Goal: Check status: Check status

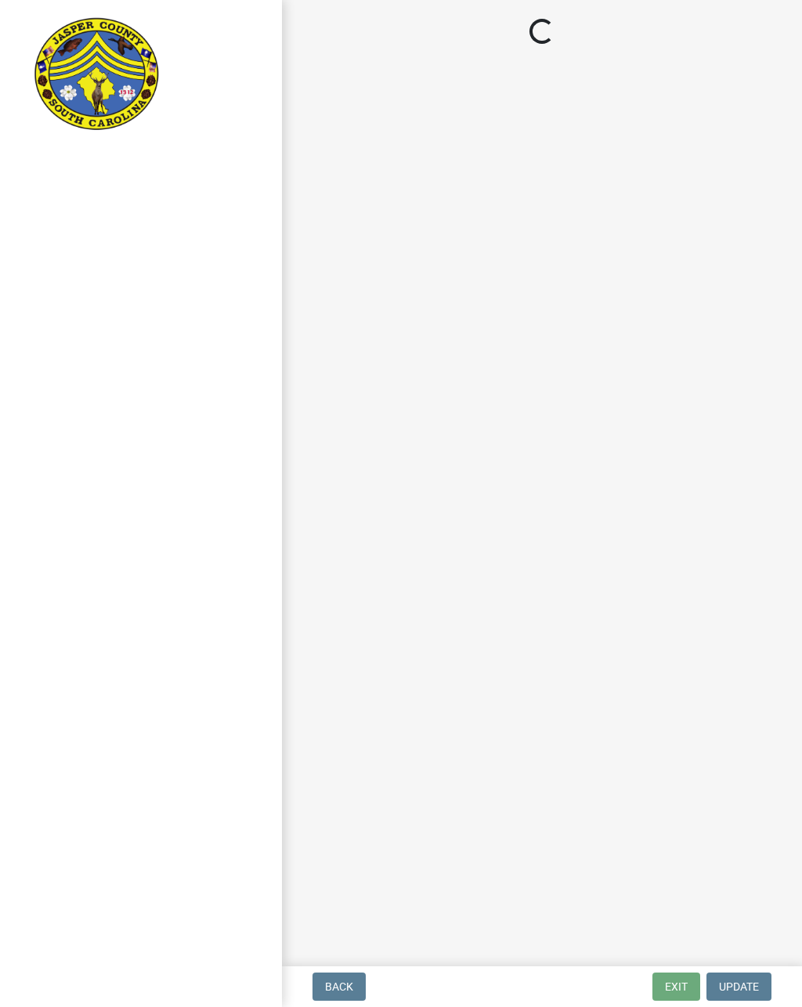
scroll to position [1, 0]
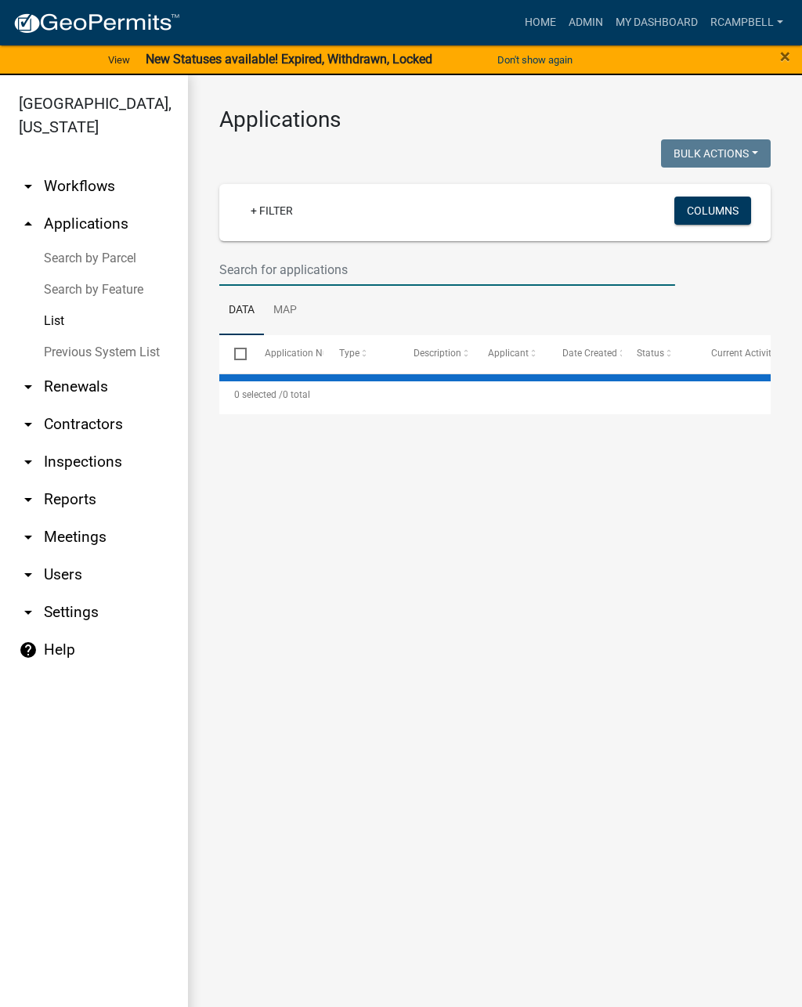
click at [258, 272] on input "text" at bounding box center [447, 270] width 456 height 32
select select "2: 50"
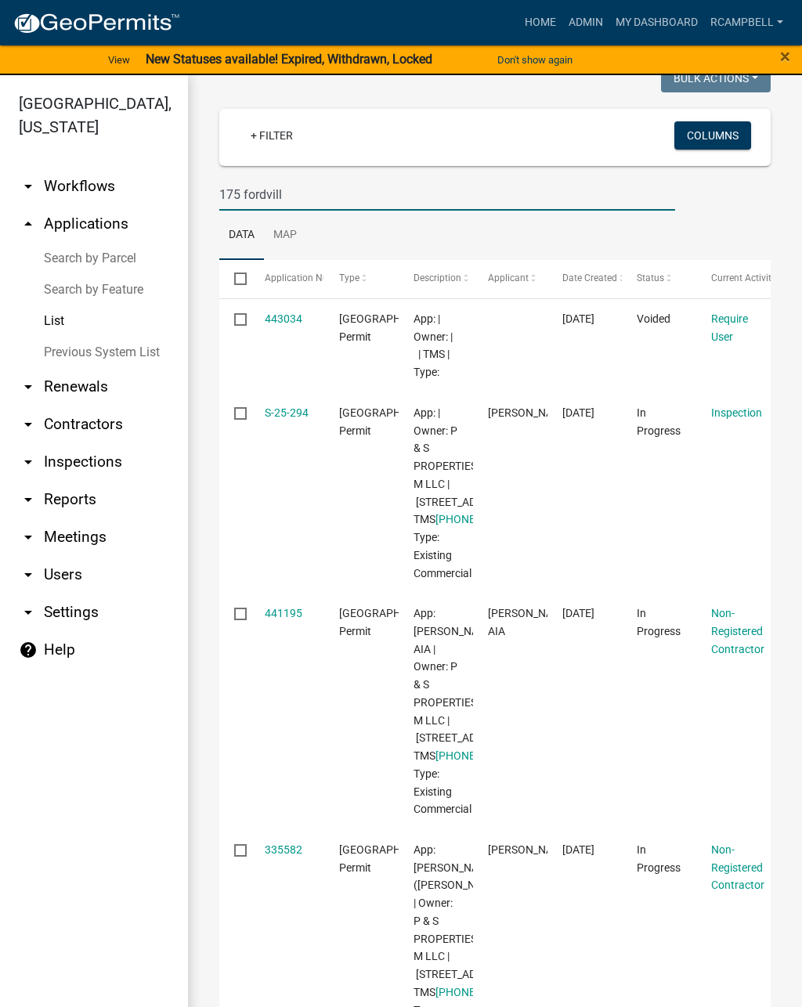
scroll to position [76, 0]
type input "175 fordvill"
click at [282, 405] on link "S-25-294" at bounding box center [287, 411] width 44 height 13
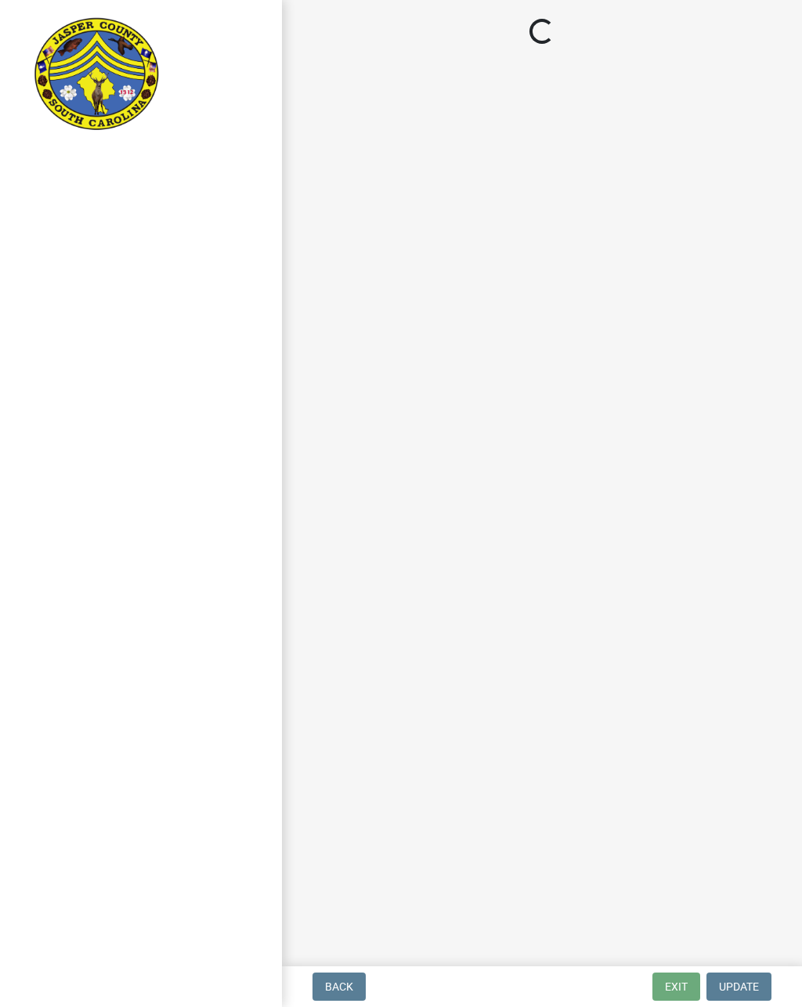
select select "2d9ba1e5-2fdd-4b15-98d0-073dcbeb5880"
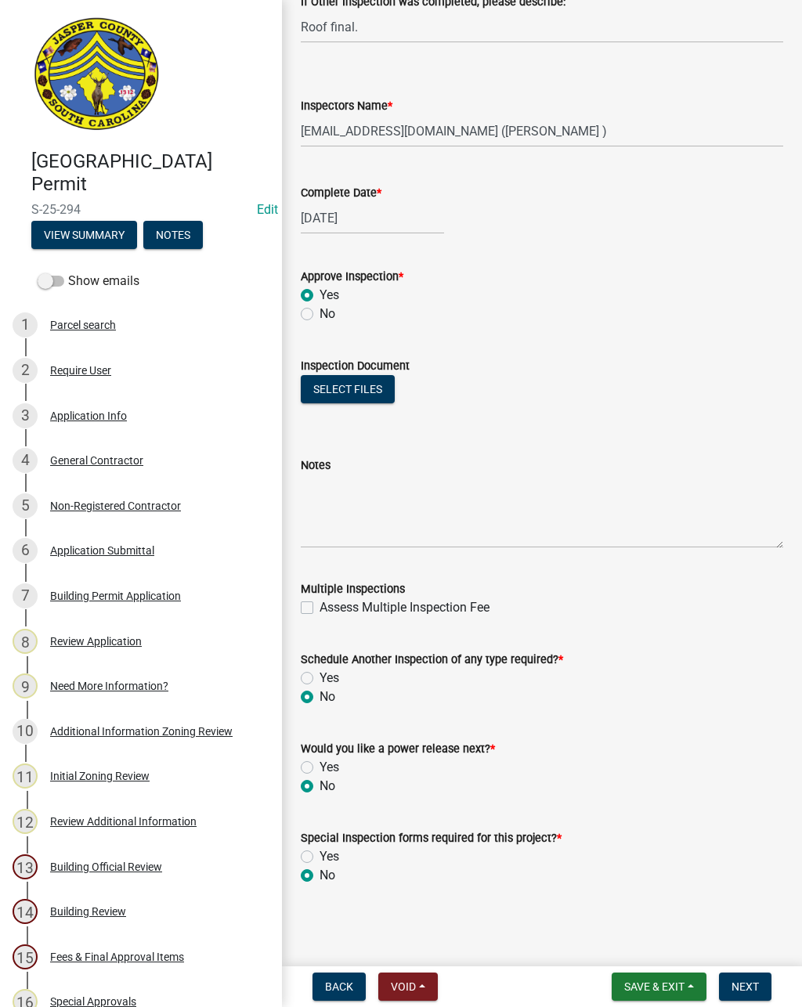
scroll to position [714, 0]
click at [735, 980] on span "Next" at bounding box center [744, 986] width 27 height 13
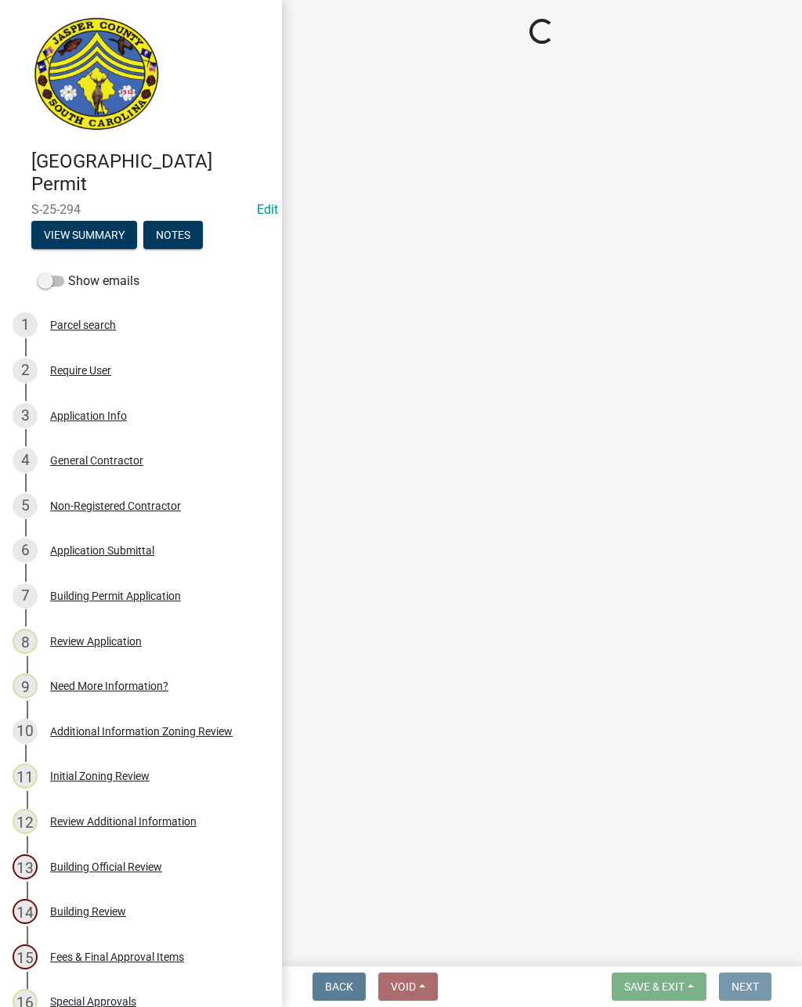
scroll to position [0, 0]
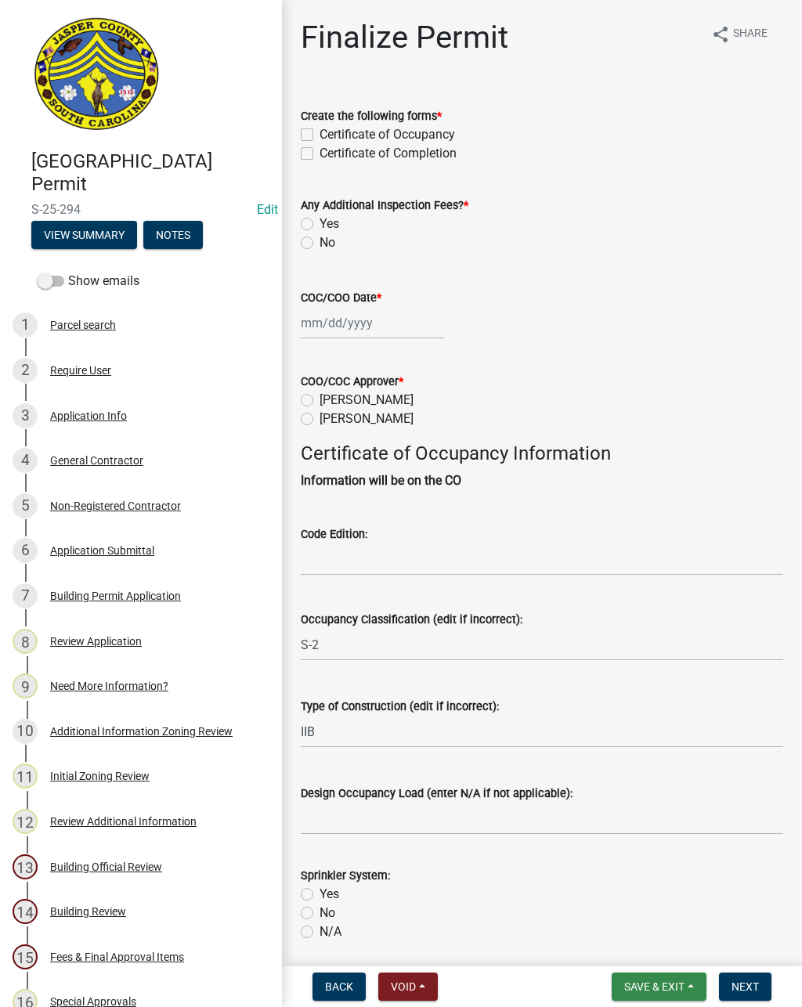
click at [319, 157] on label "Certificate of Completion" at bounding box center [387, 153] width 137 height 19
click at [319, 154] on input "Certificate of Completion" at bounding box center [324, 149] width 10 height 10
checkbox input "true"
checkbox input "false"
checkbox input "true"
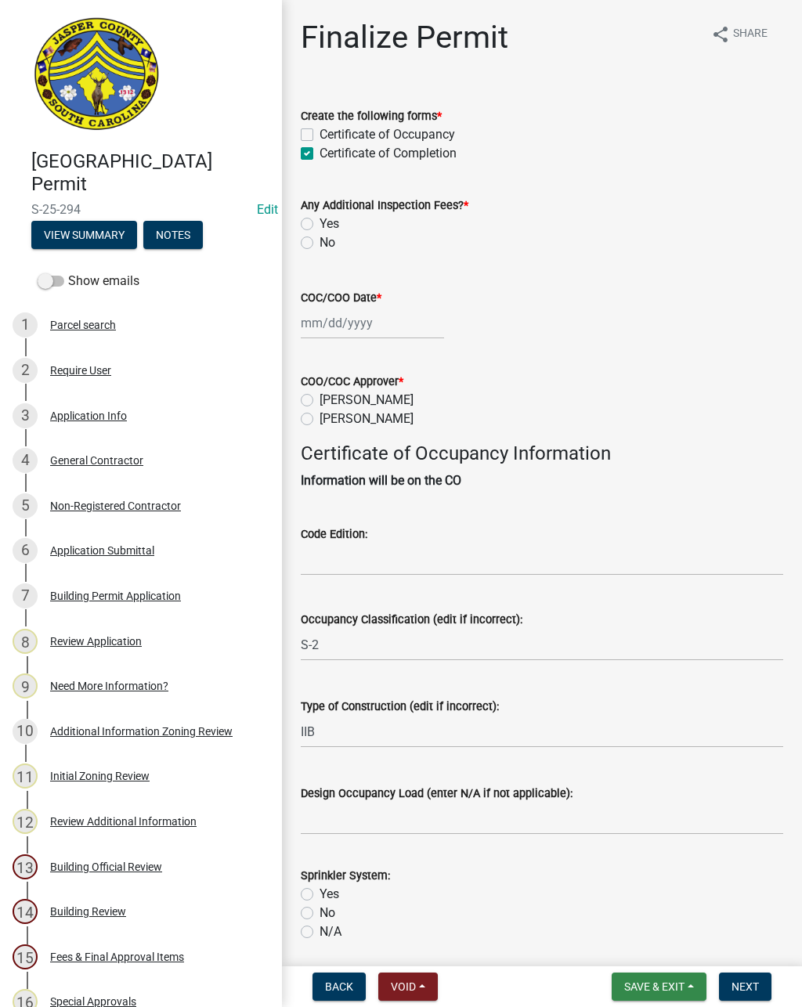
click at [319, 243] on label "No" at bounding box center [327, 242] width 16 height 19
click at [319, 243] on input "No" at bounding box center [324, 238] width 10 height 10
radio input "true"
click at [328, 322] on div at bounding box center [372, 323] width 143 height 32
select select "8"
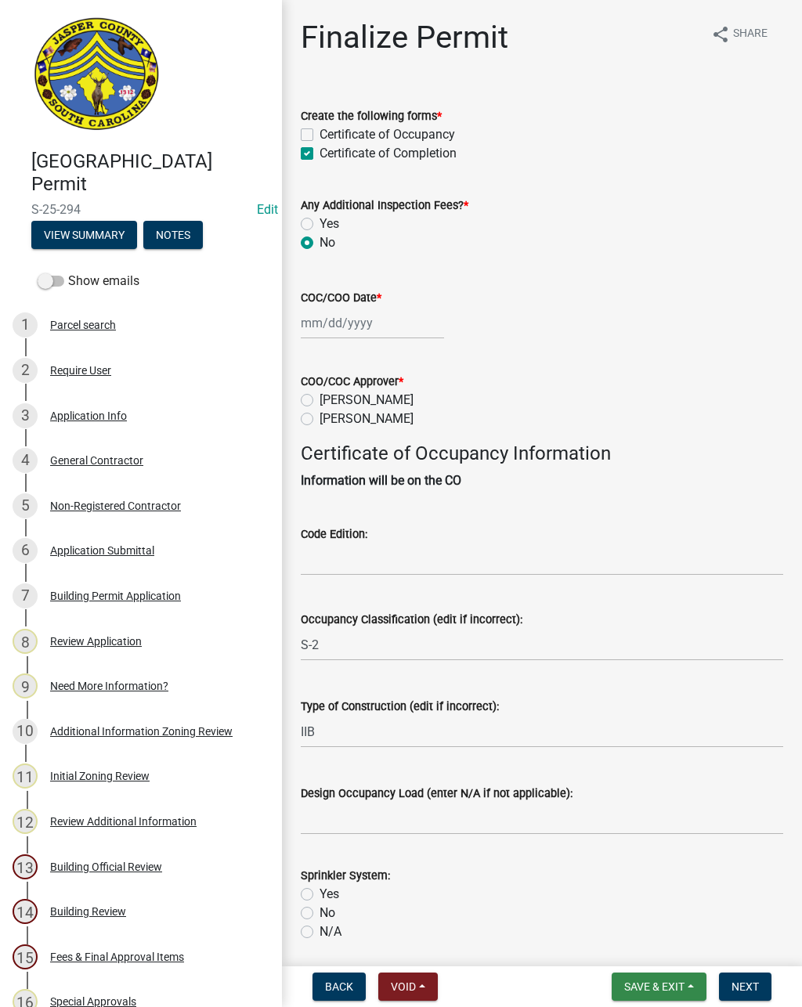
select select "2025"
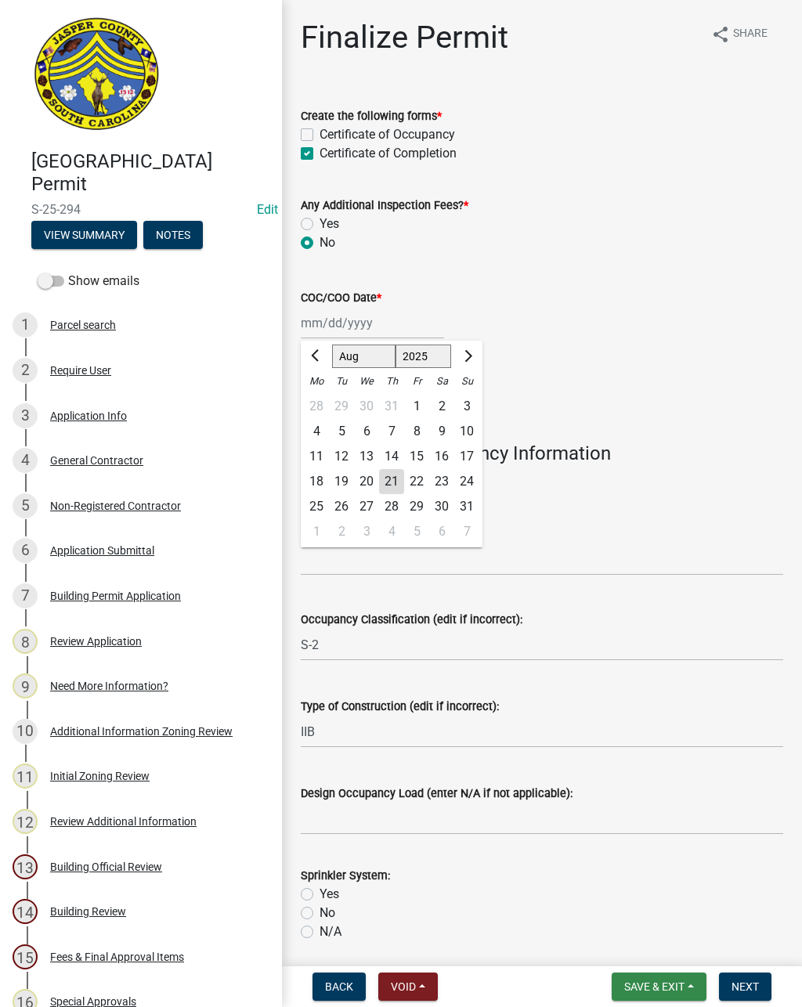
click at [391, 474] on div "21" at bounding box center [391, 481] width 25 height 25
type input "[DATE]"
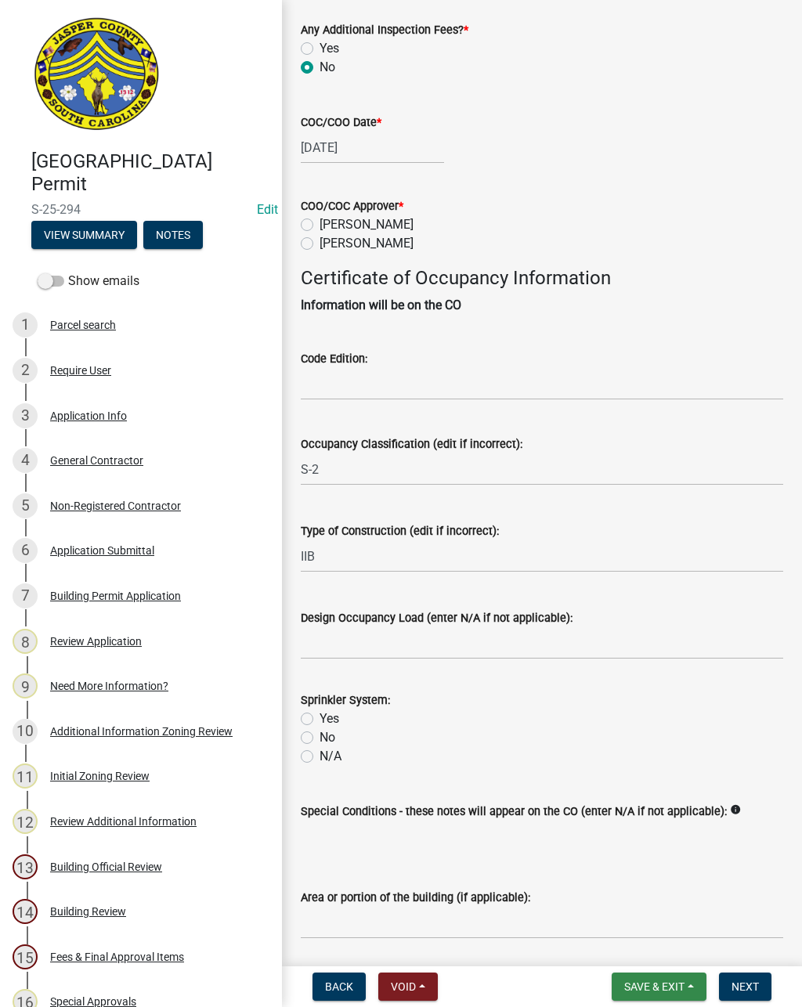
scroll to position [185, 0]
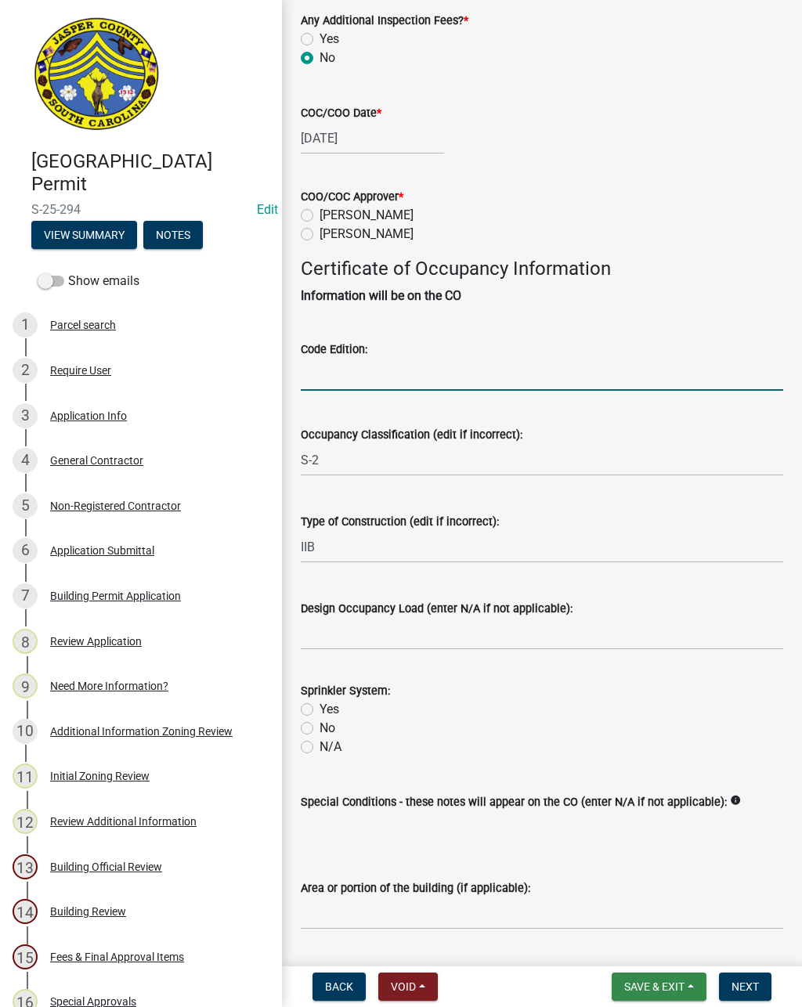
click at [320, 367] on input "Code Edition:" at bounding box center [542, 374] width 482 height 32
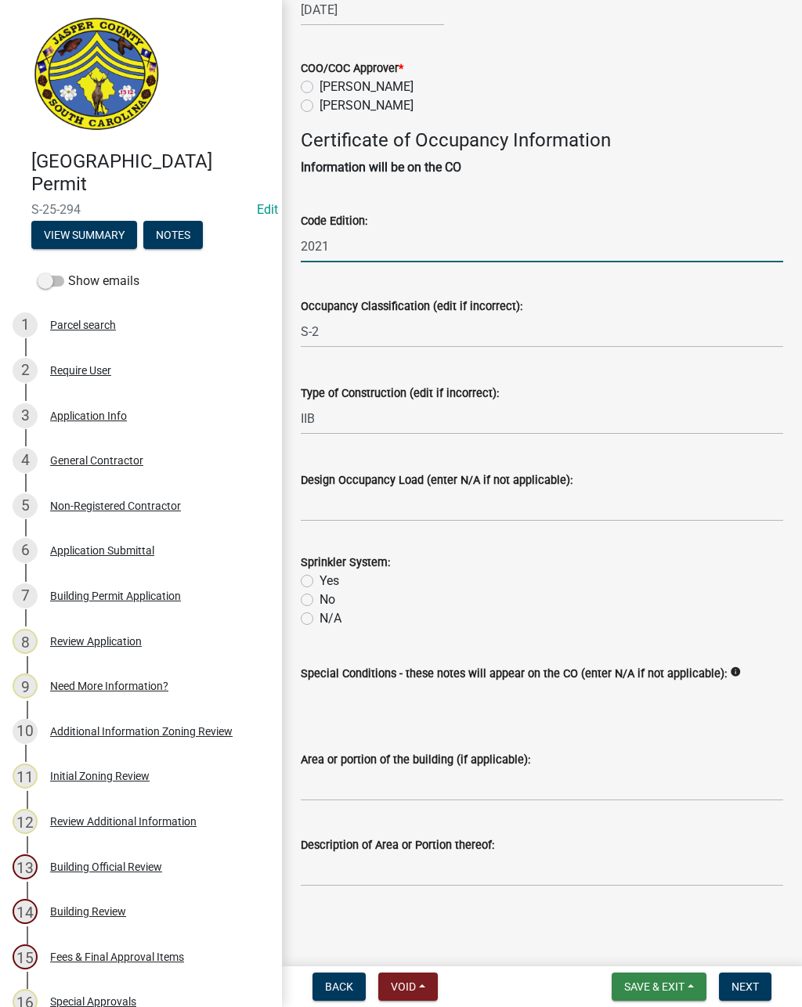
scroll to position [331, 0]
type input "2021"
click at [319, 571] on label "Yes" at bounding box center [329, 580] width 20 height 19
click at [319, 571] on input "Yes" at bounding box center [324, 576] width 10 height 10
radio input "true"
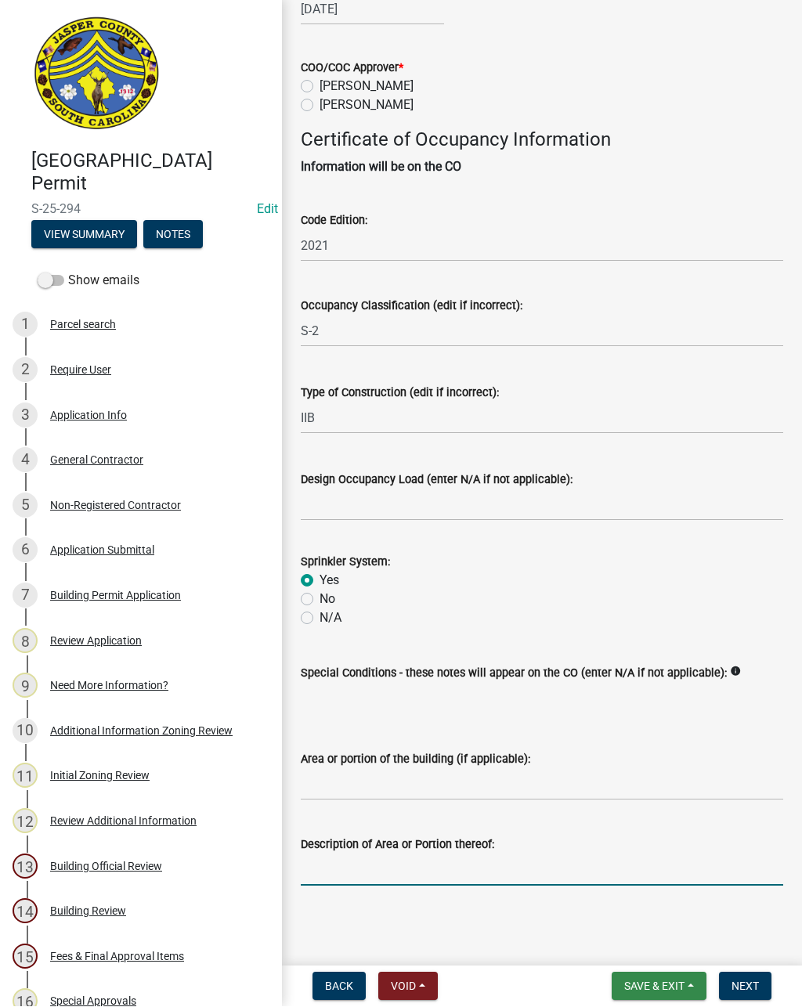
click at [325, 865] on input "Description of Area or Portion thereof:" at bounding box center [542, 870] width 482 height 32
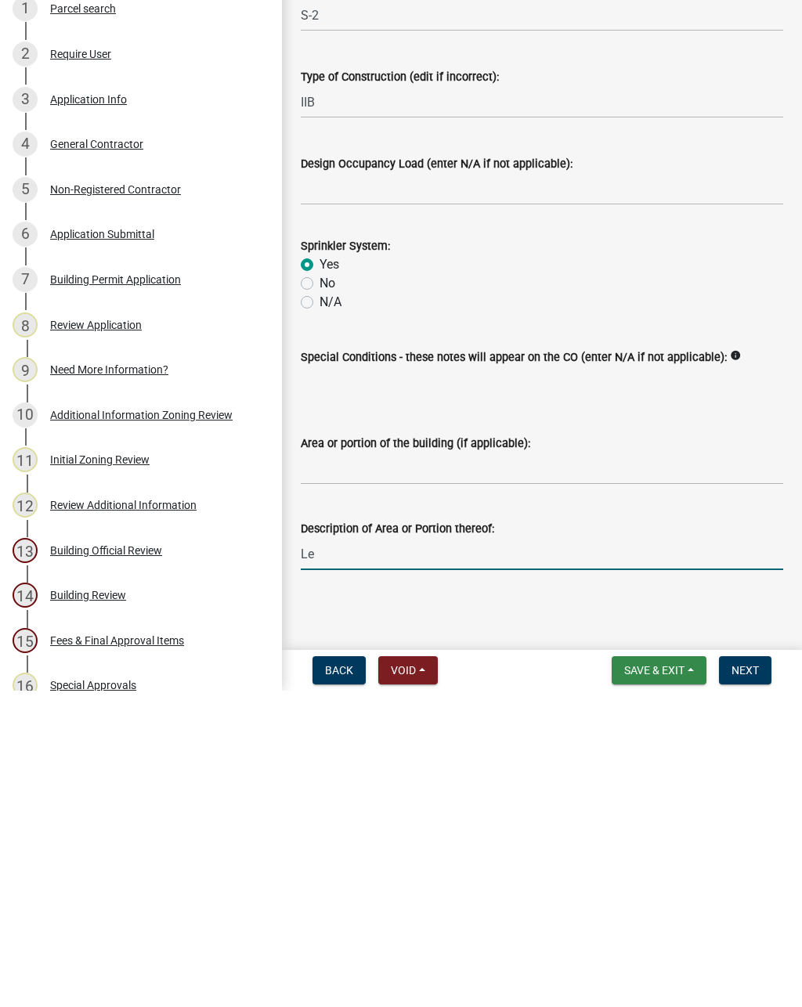
scroll to position [0, 0]
type input "Left half of the building"
click at [743, 980] on span "Next" at bounding box center [744, 986] width 27 height 13
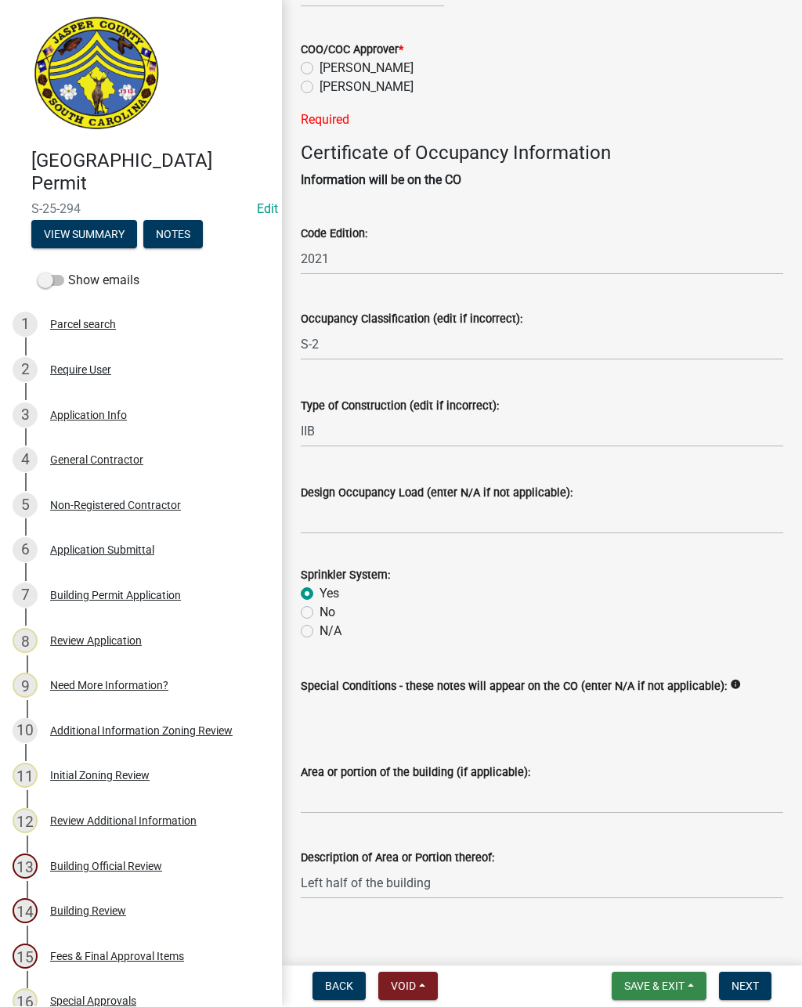
click at [321, 81] on label "[PERSON_NAME]" at bounding box center [366, 87] width 94 height 19
click at [321, 81] on input "[PERSON_NAME]" at bounding box center [324, 83] width 10 height 10
radio input "true"
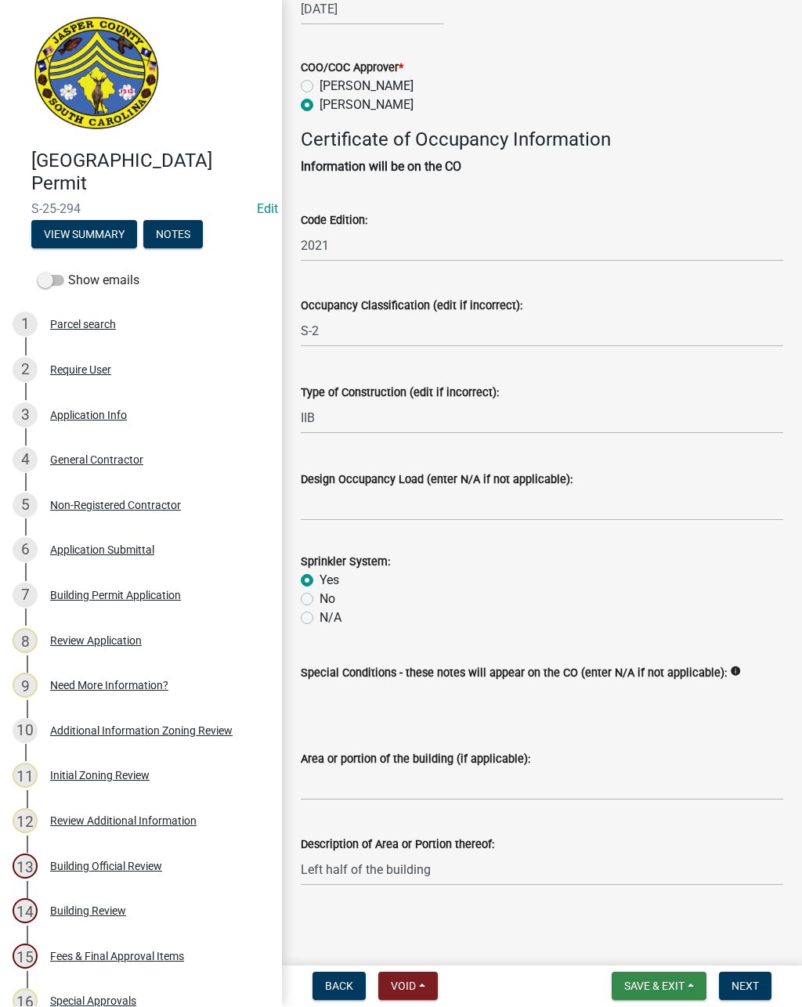
click at [744, 980] on span "Next" at bounding box center [744, 986] width 27 height 13
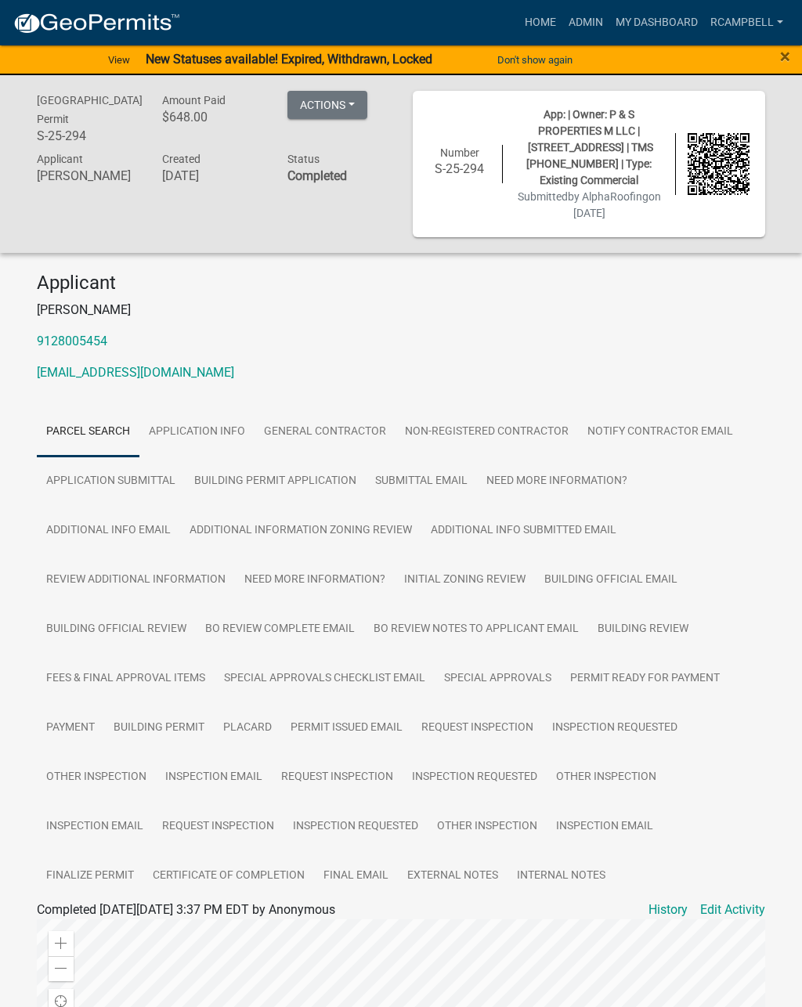
scroll to position [1, 0]
click at [587, 18] on link "Admin" at bounding box center [585, 23] width 47 height 30
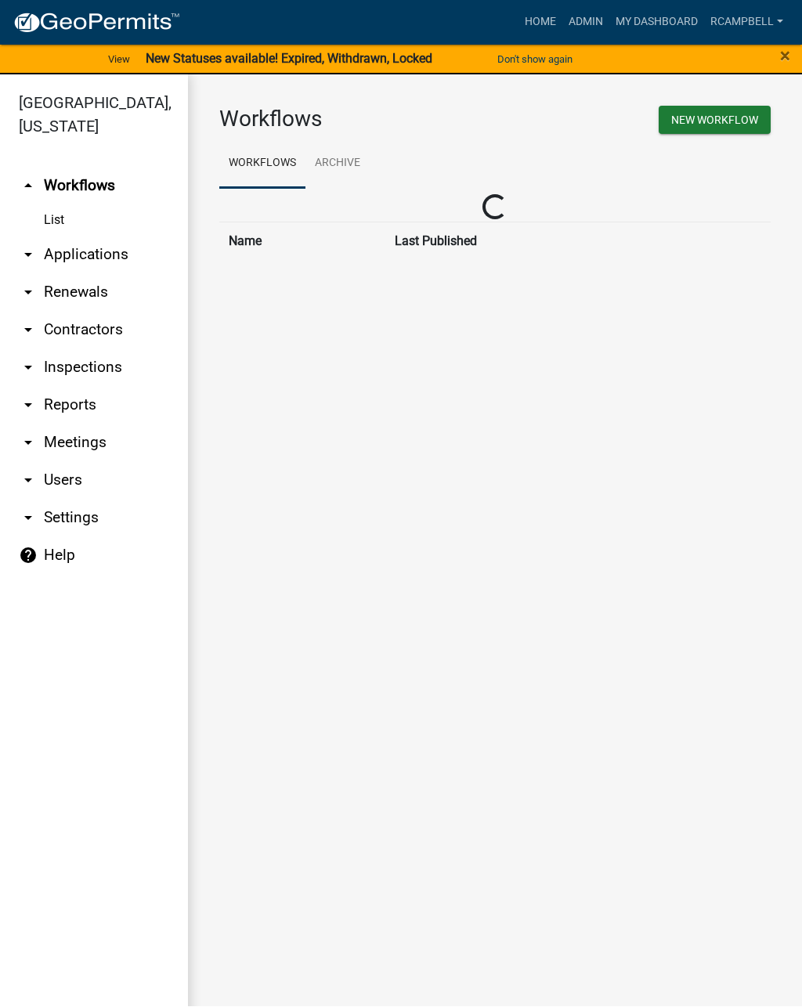
scroll to position [1, 0]
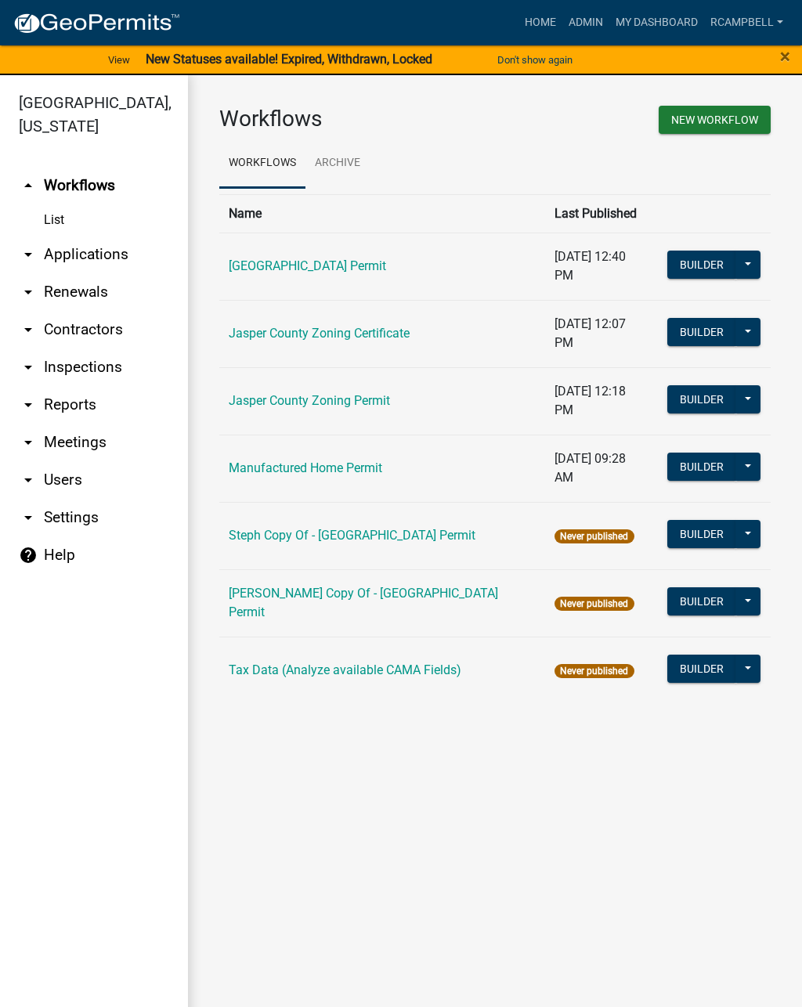
click at [69, 261] on link "arrow_drop_down Applications" at bounding box center [94, 255] width 188 height 38
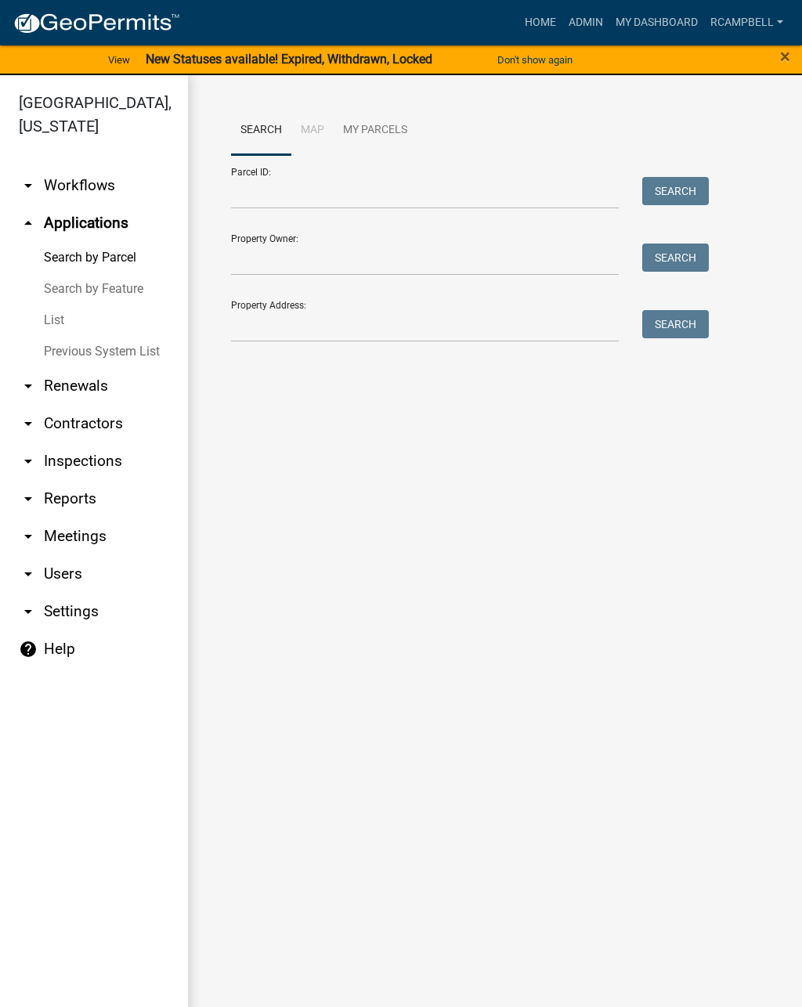
click at [56, 315] on link "List" at bounding box center [94, 319] width 188 height 31
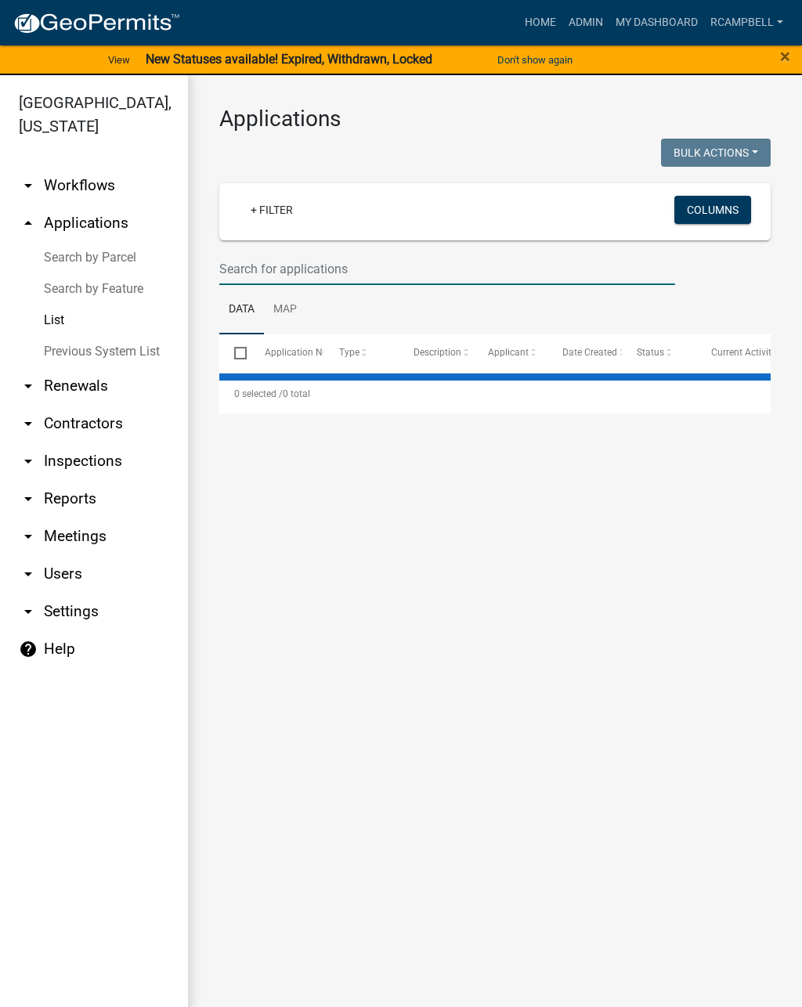
click at [243, 261] on input "text" at bounding box center [447, 269] width 456 height 32
select select "2: 50"
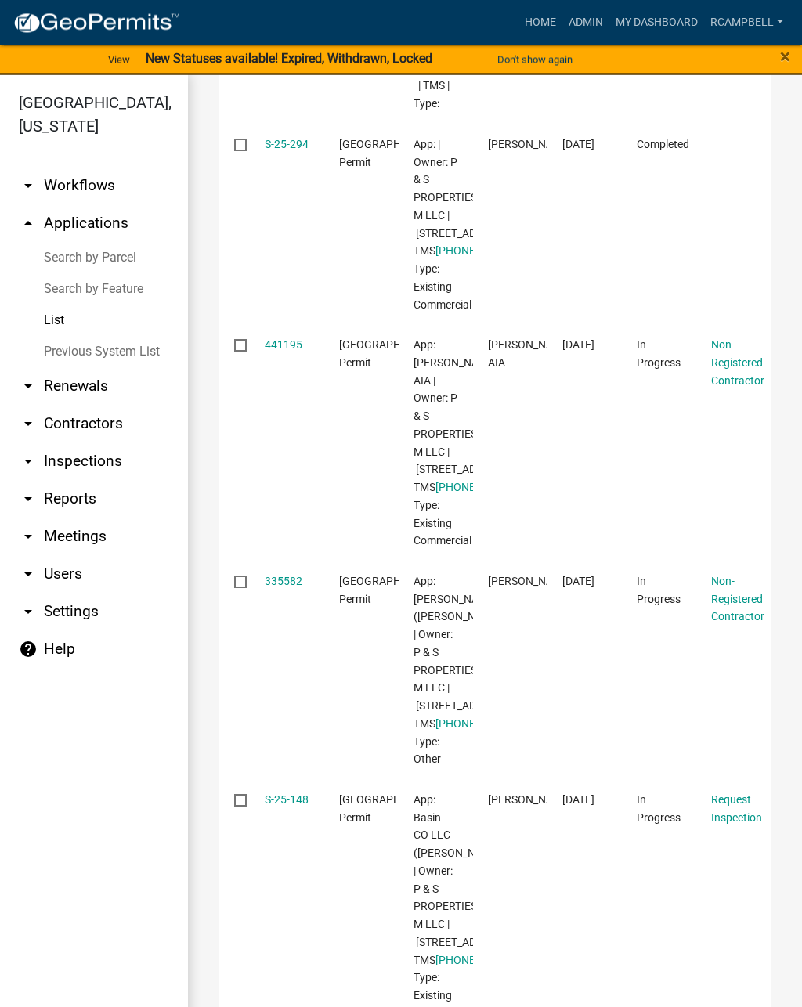
scroll to position [345, 0]
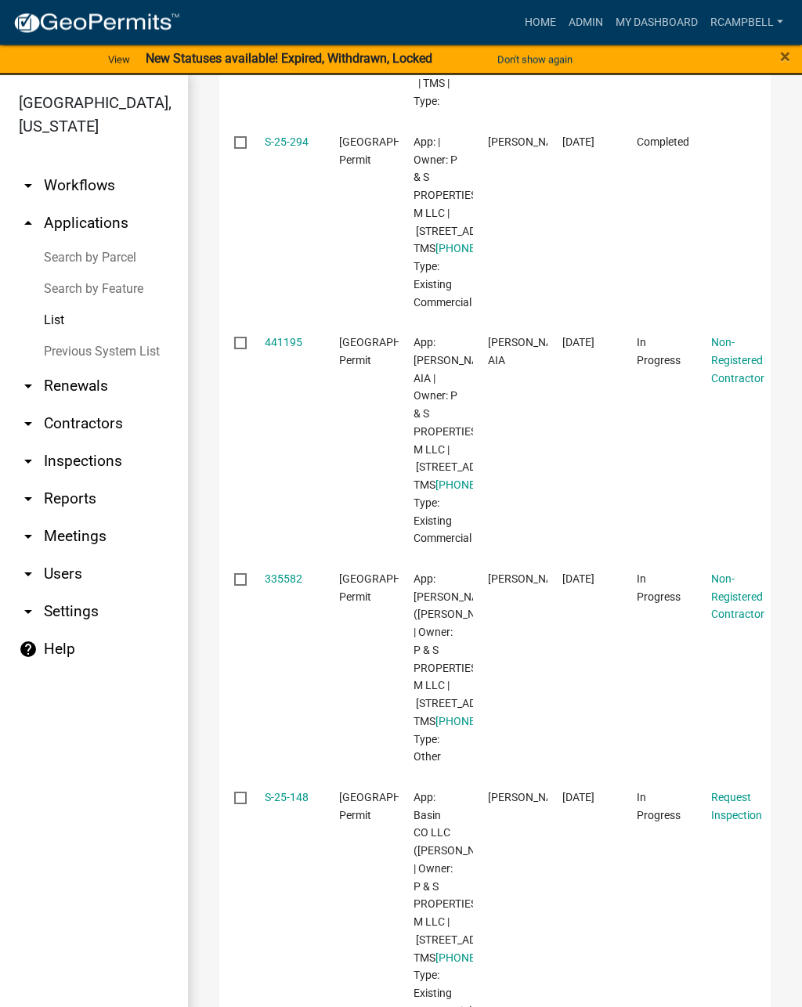
type input "[STREET_ADDRESS]"
click at [278, 349] on link "441195" at bounding box center [284, 343] width 38 height 13
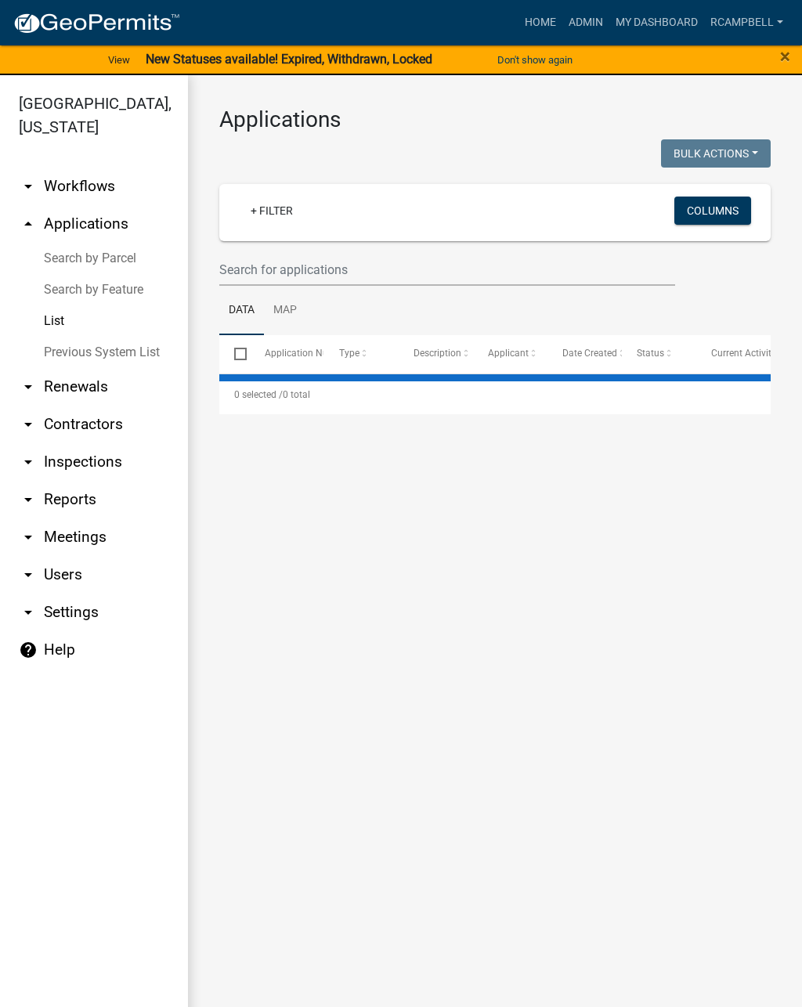
select select "2: 50"
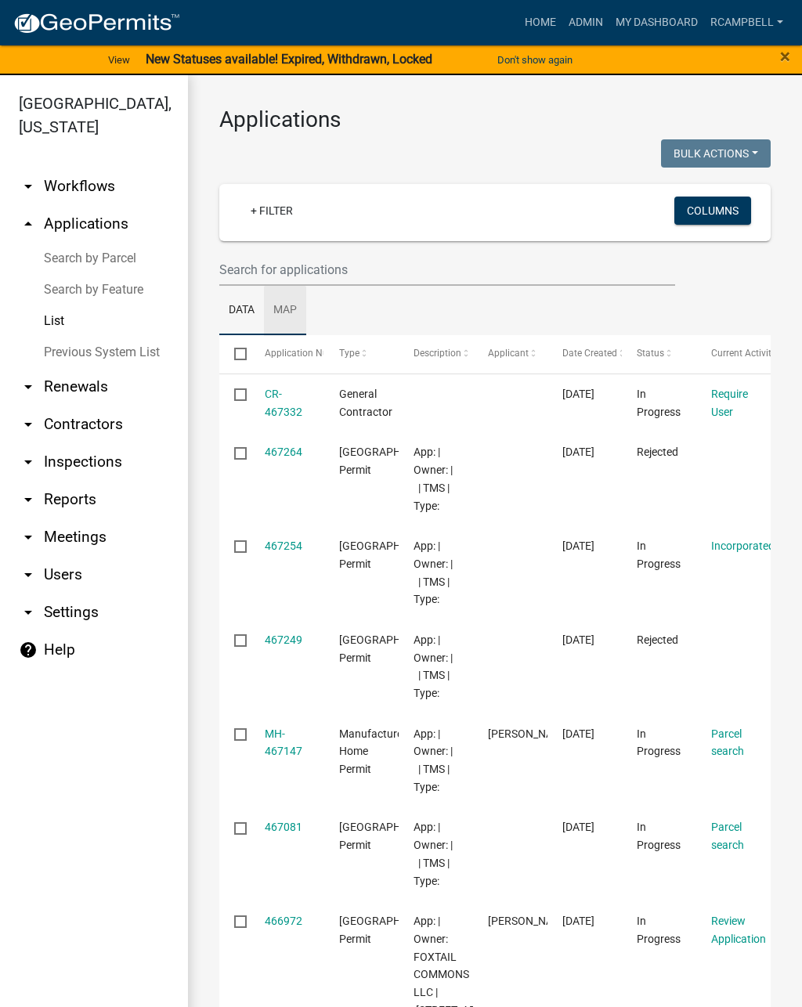
click at [285, 286] on link "Map" at bounding box center [285, 311] width 42 height 50
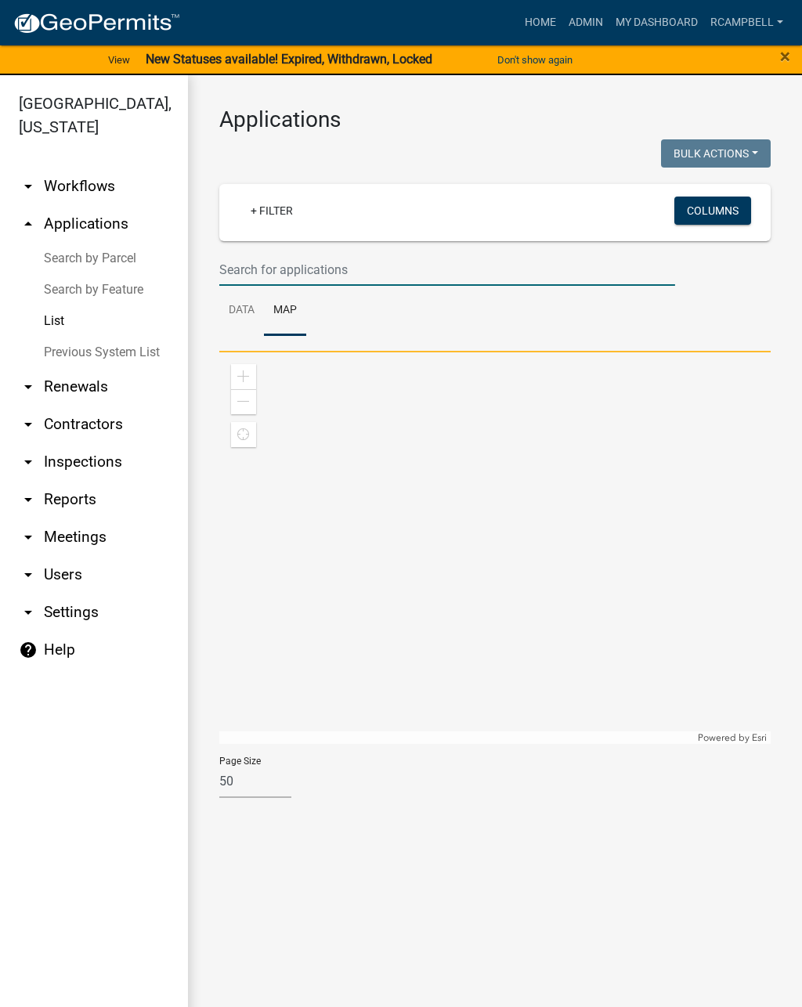
click at [246, 268] on input "text" at bounding box center [447, 270] width 456 height 32
